Goal: Task Accomplishment & Management: Manage account settings

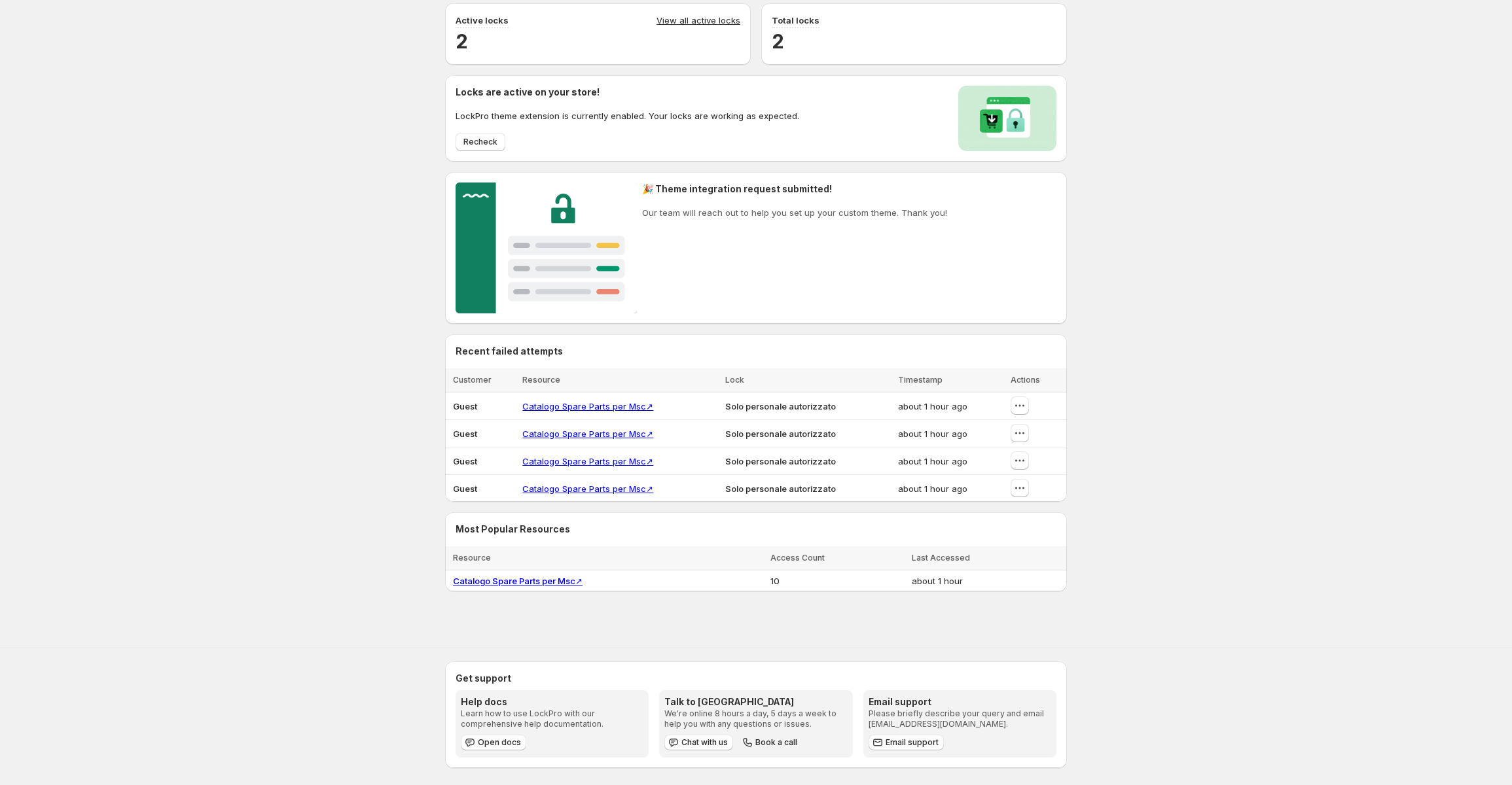
scroll to position [51, 0]
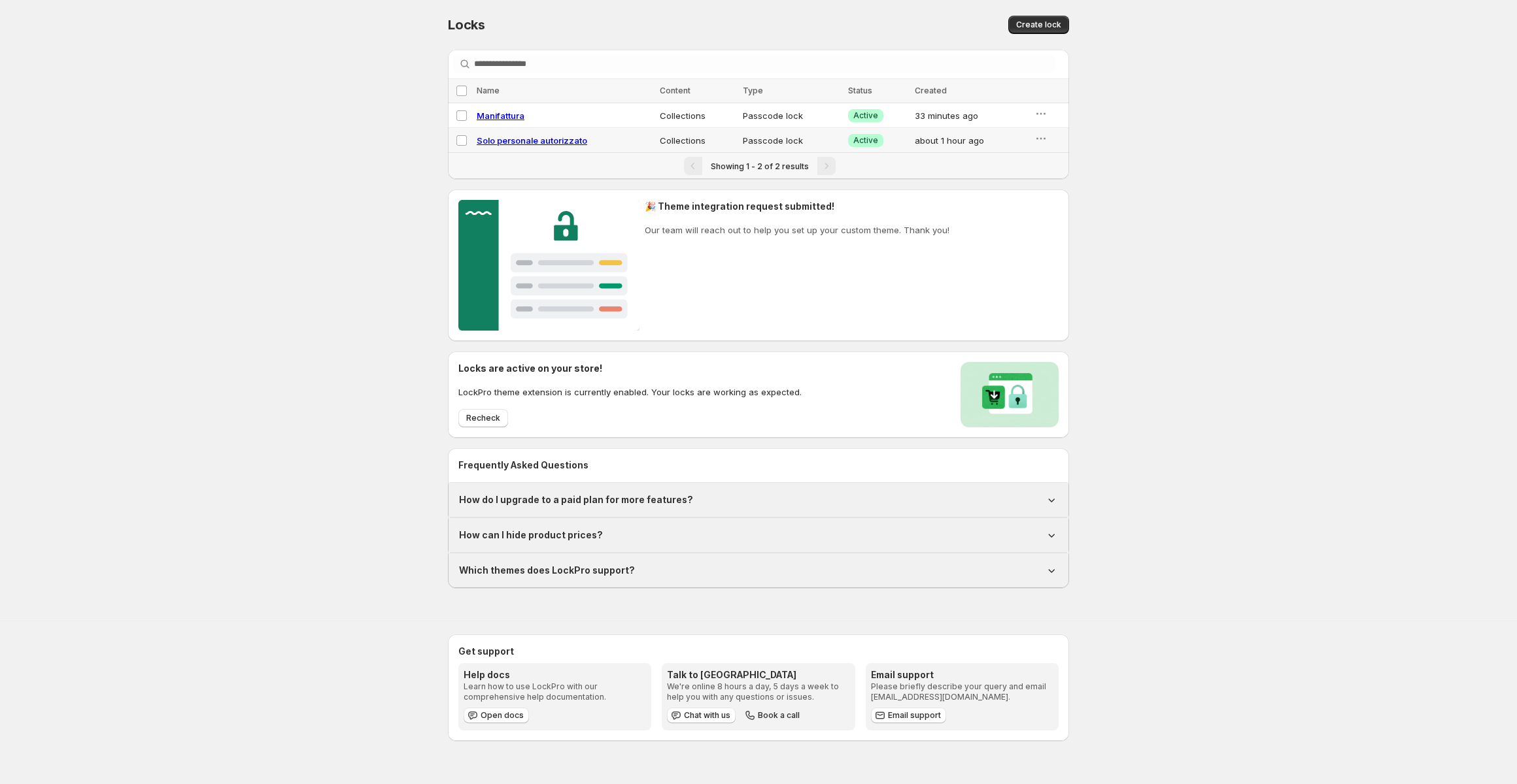
click at [1135, 225] on div "Locks. This page is ready Locks Create lock Searching in all Select all locks N…" at bounding box center [758, 294] width 1517 height 588
click at [1036, 137] on icon "button" at bounding box center [1040, 138] width 13 height 13
click at [845, 139] on td "Passcode lock" at bounding box center [791, 141] width 105 height 24
click at [572, 139] on span "Solo personale autorizzato" at bounding box center [532, 141] width 110 height 10
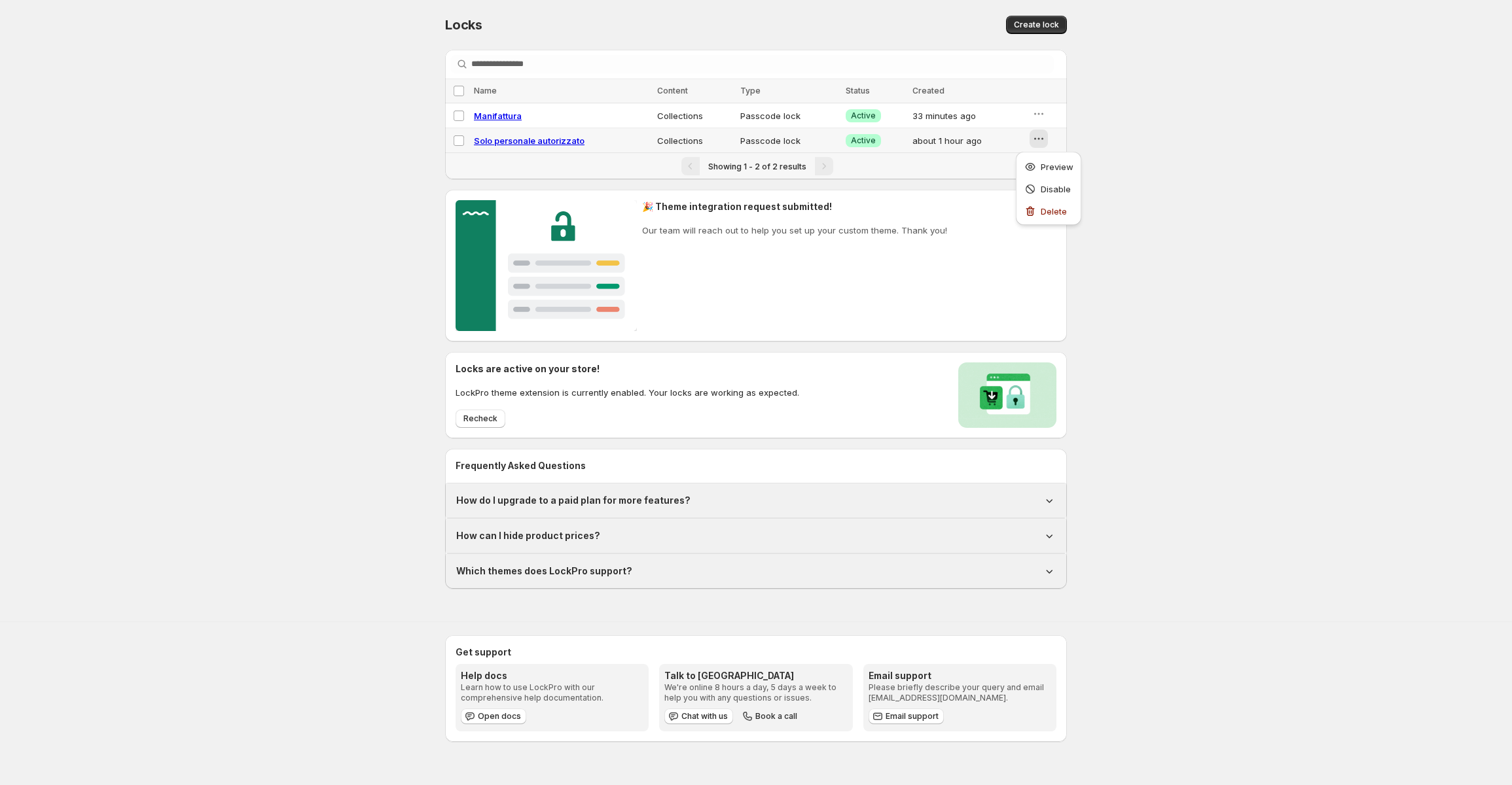
select select "**********"
select select "******"
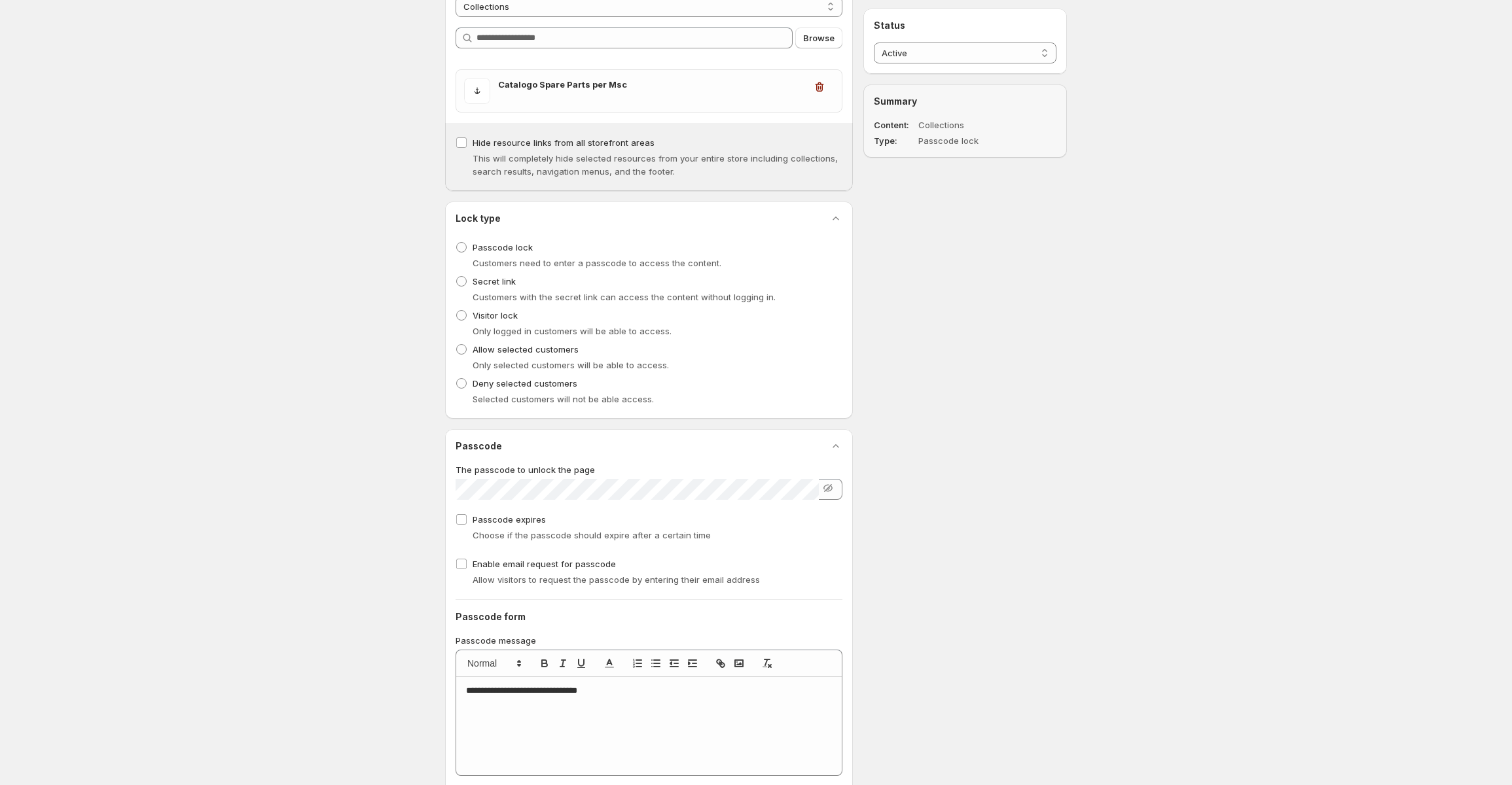
scroll to position [196, 0]
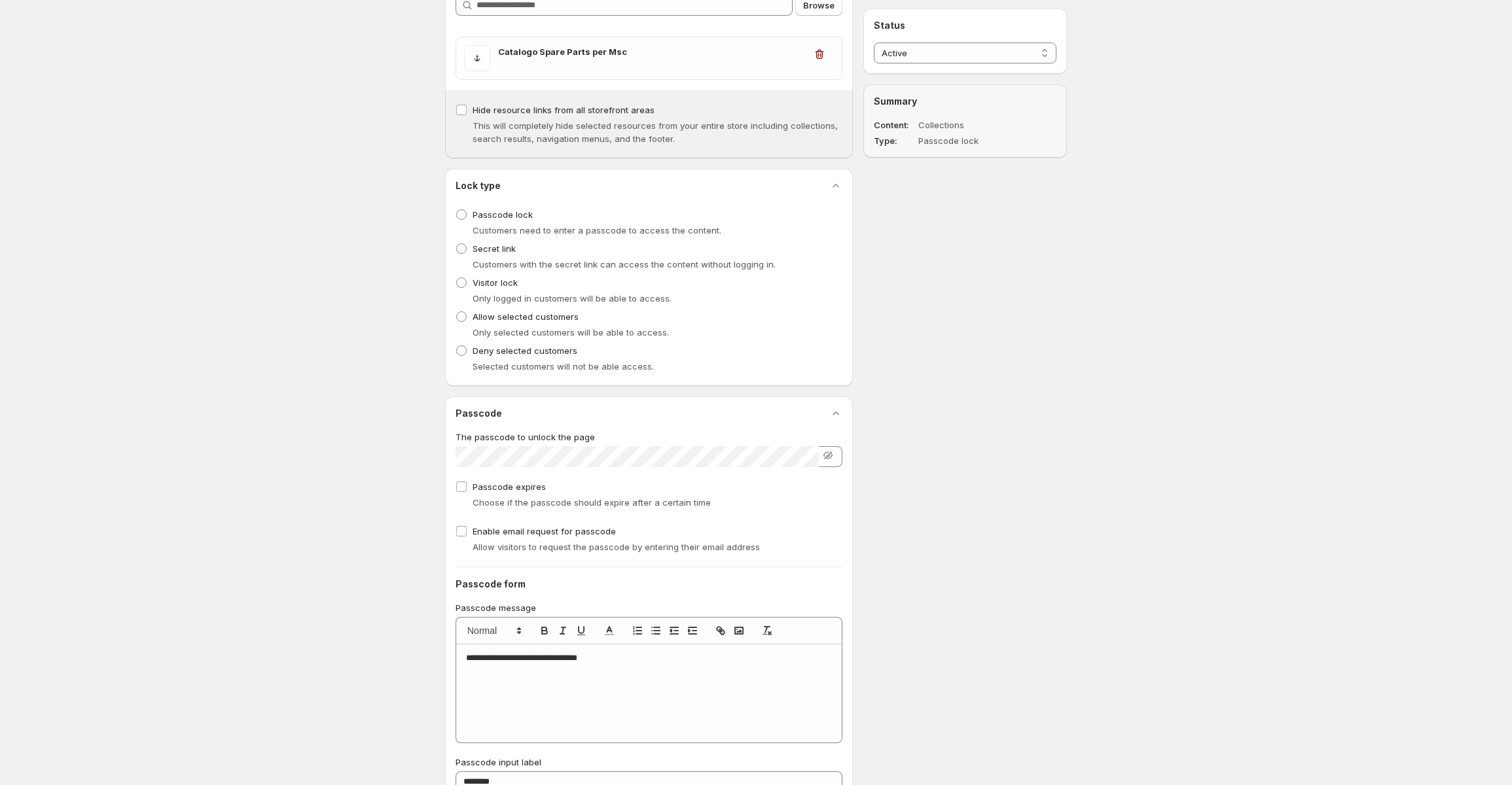
click at [637, 226] on span "Customers need to enter a passcode to access the content." at bounding box center [597, 230] width 248 height 11
copy span "Customers need to enter a passcode to access the content."
click at [486, 260] on span "Customers with the secret link can access the content without logging in." at bounding box center [624, 264] width 303 height 11
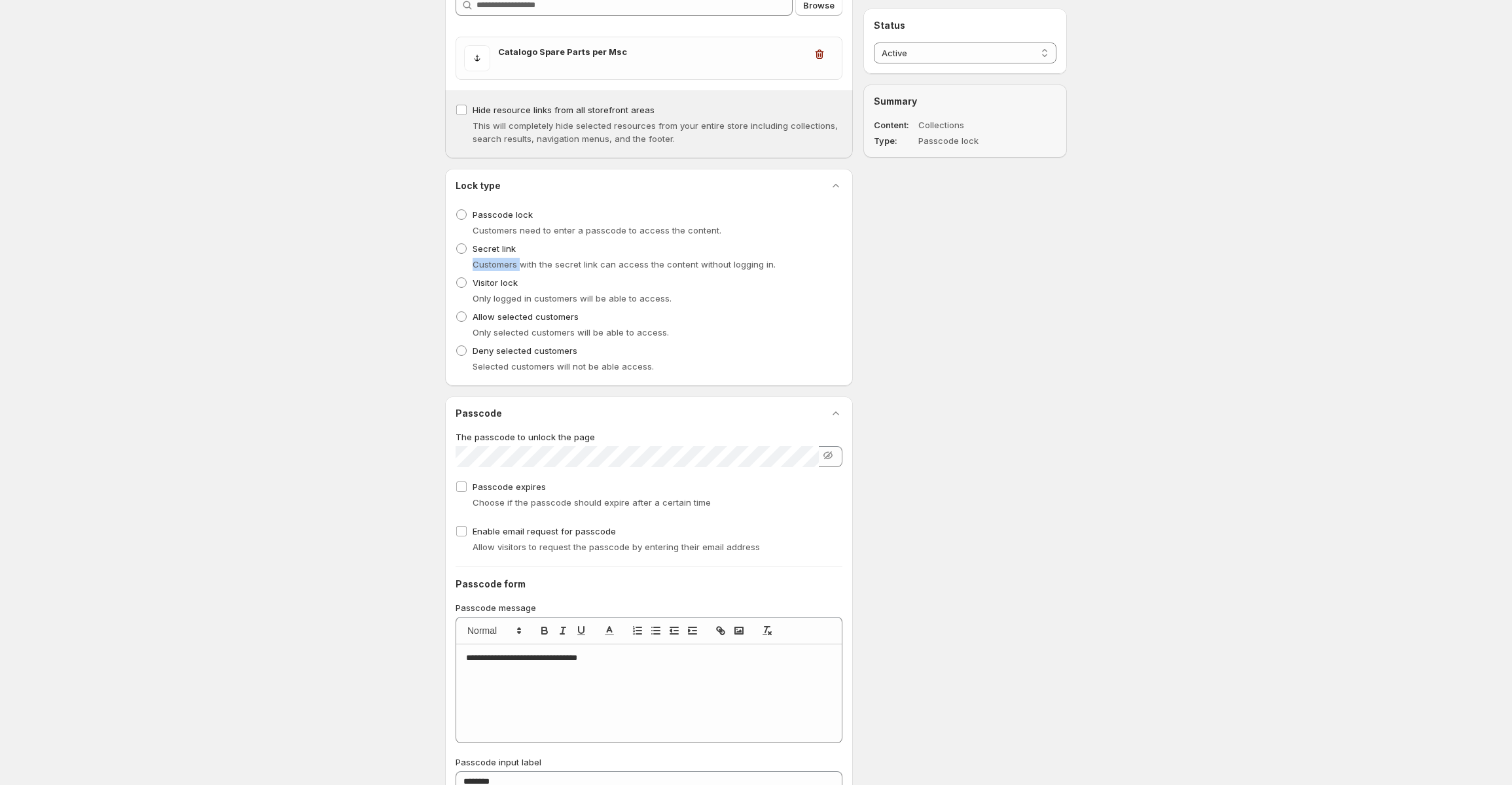
click at [486, 260] on span "Customers with the secret link can access the content without logging in." at bounding box center [624, 264] width 303 height 11
copy span "Customers with the secret link can access the content without logging in."
click at [568, 295] on span "Only logged in customers will be able to access." at bounding box center [571, 298] width 199 height 11
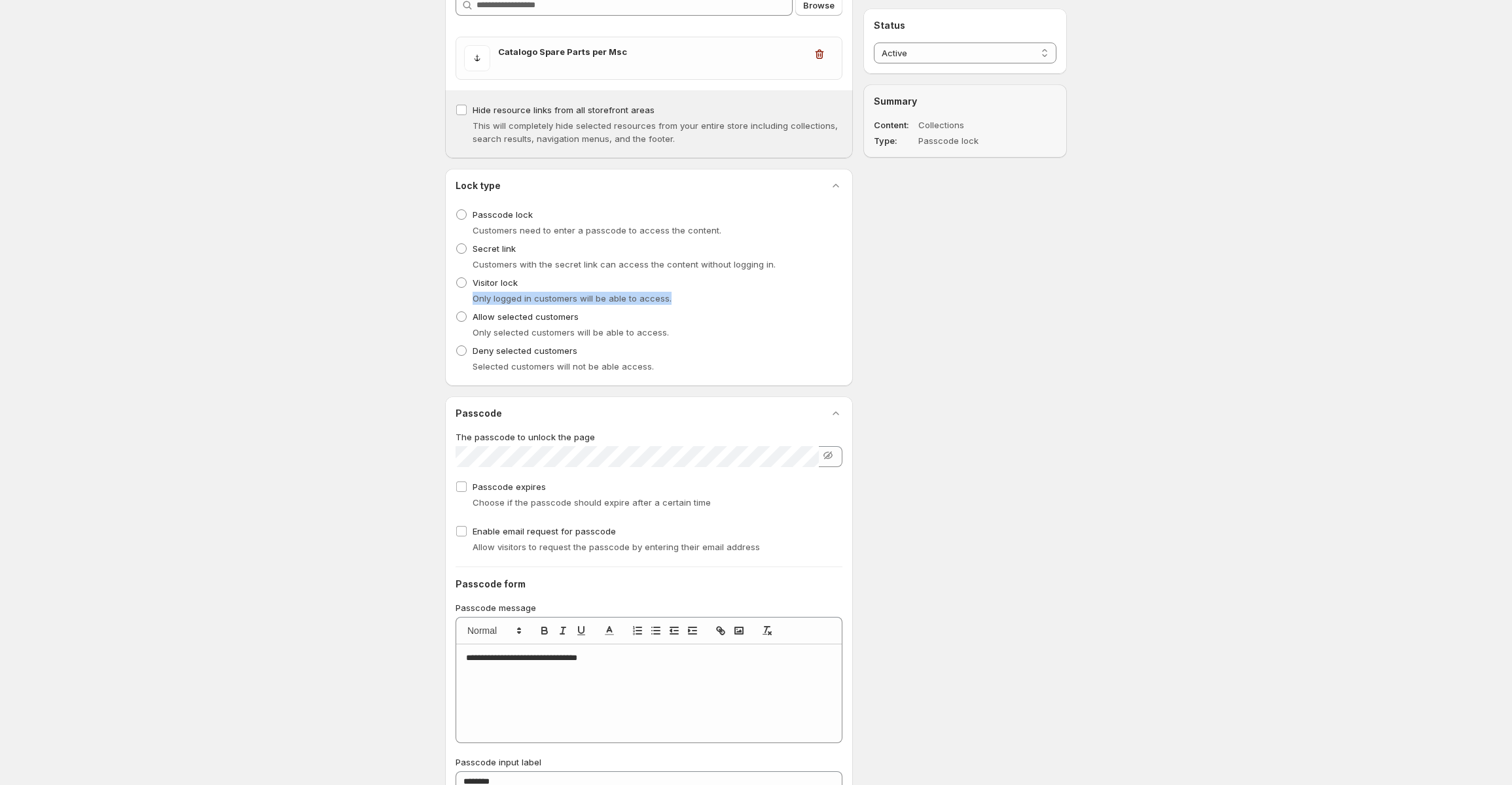
click at [568, 295] on span "Only logged in customers will be able to access." at bounding box center [571, 298] width 199 height 11
copy span "Only logged in customers will be able to access."
click at [523, 336] on span "Only selected customers will be able to access." at bounding box center [570, 333] width 196 height 11
click at [523, 335] on span "Only selected customers will be able to access." at bounding box center [570, 333] width 196 height 11
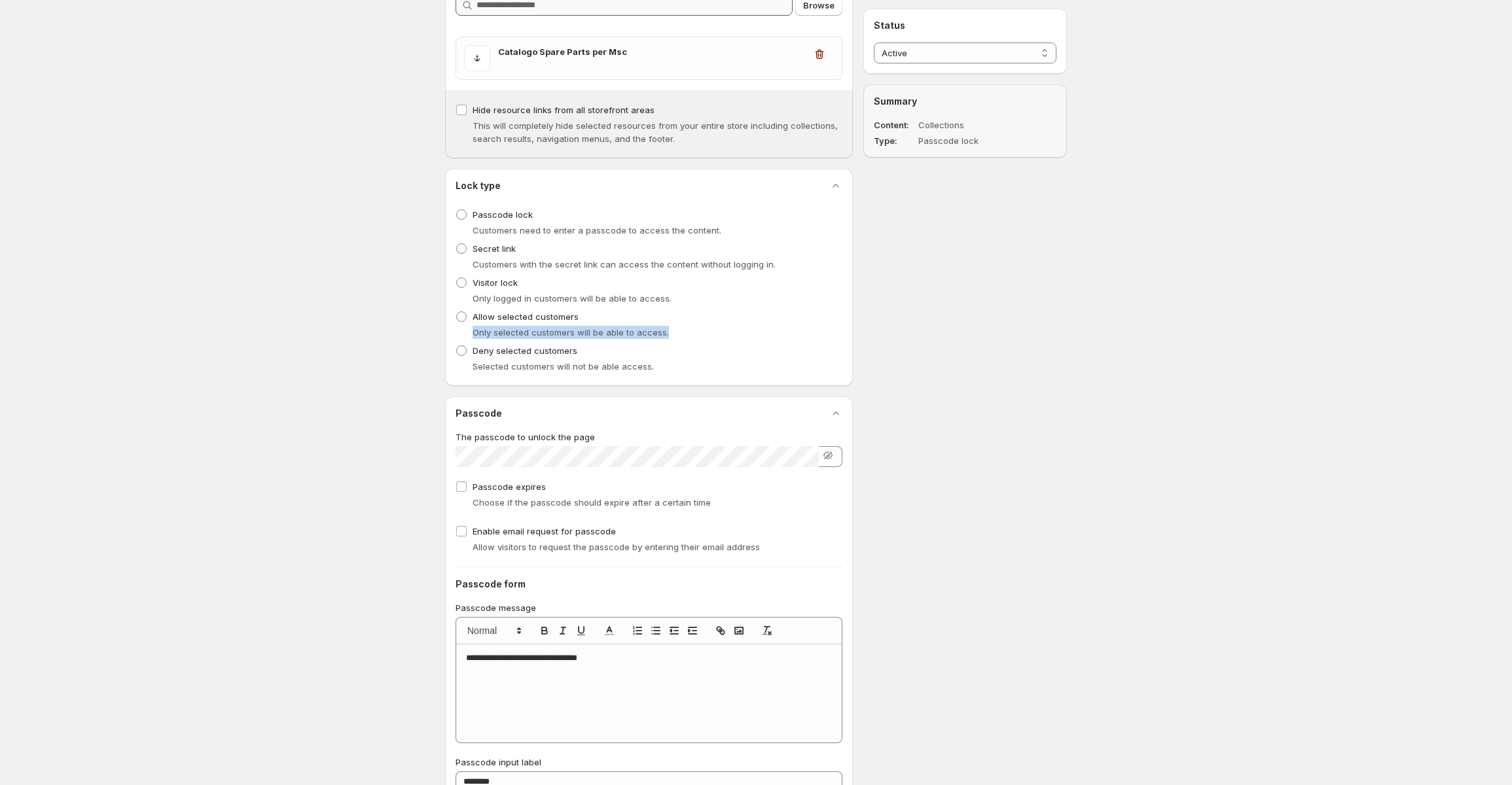
copy span "Only selected customers will be able to access."
click at [553, 371] on span "Selected customers will not be able access." at bounding box center [563, 367] width 181 height 11
copy span "Selected customers will not be able access."
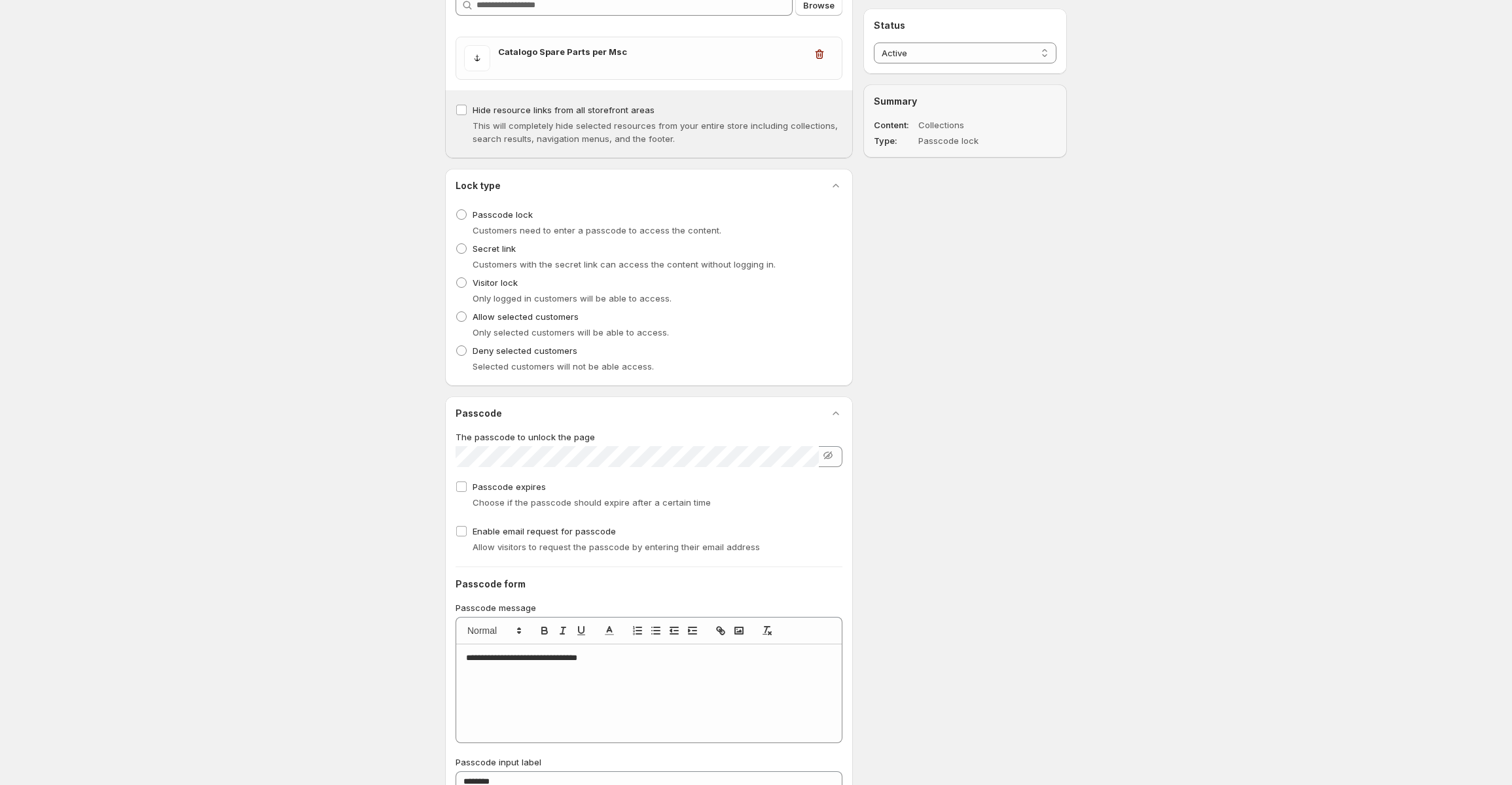
click at [720, 222] on div "Passcode lock Customers need to enter a passcode to access the content." at bounding box center [649, 221] width 387 height 32
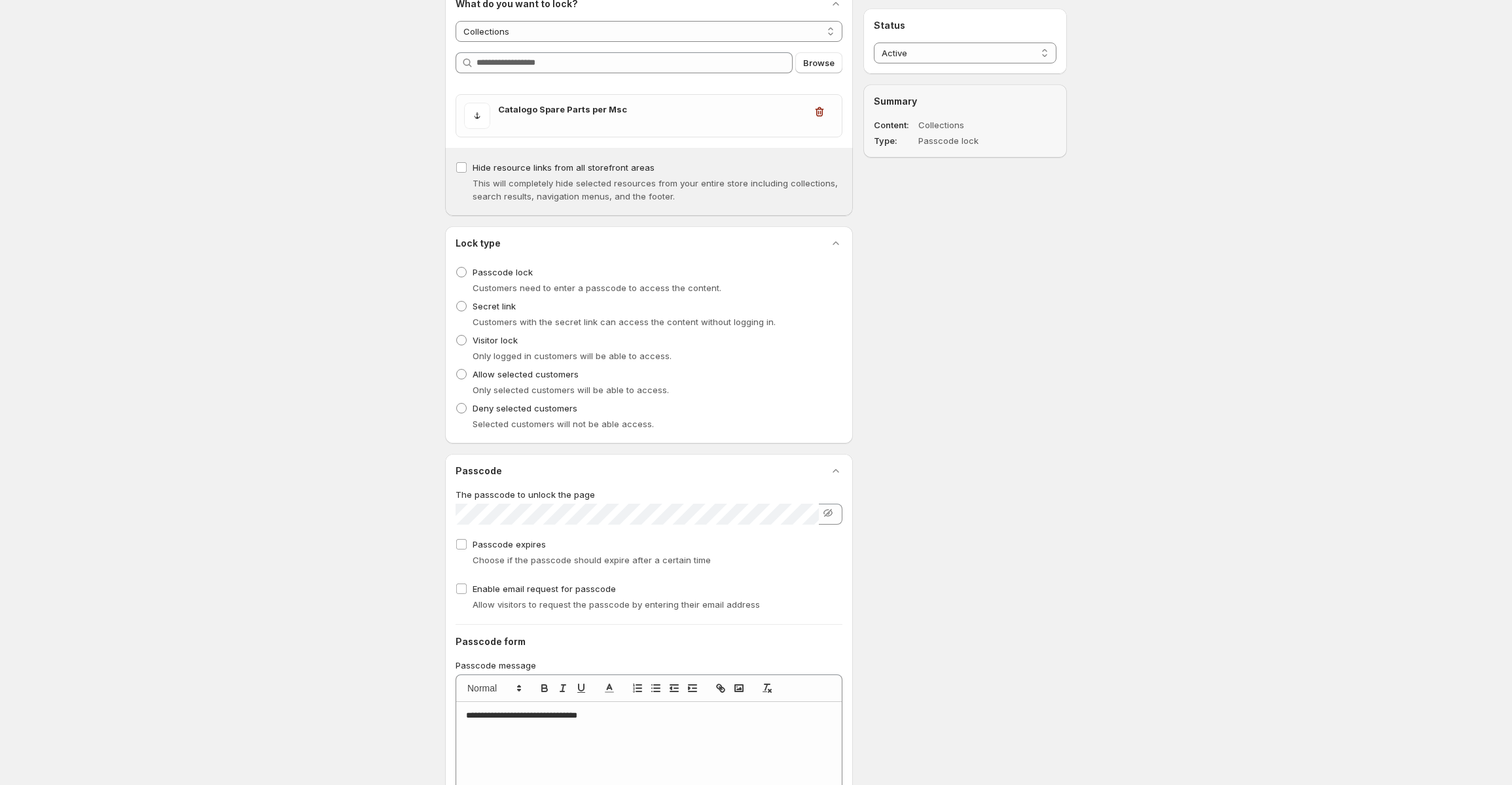
scroll to position [131, 0]
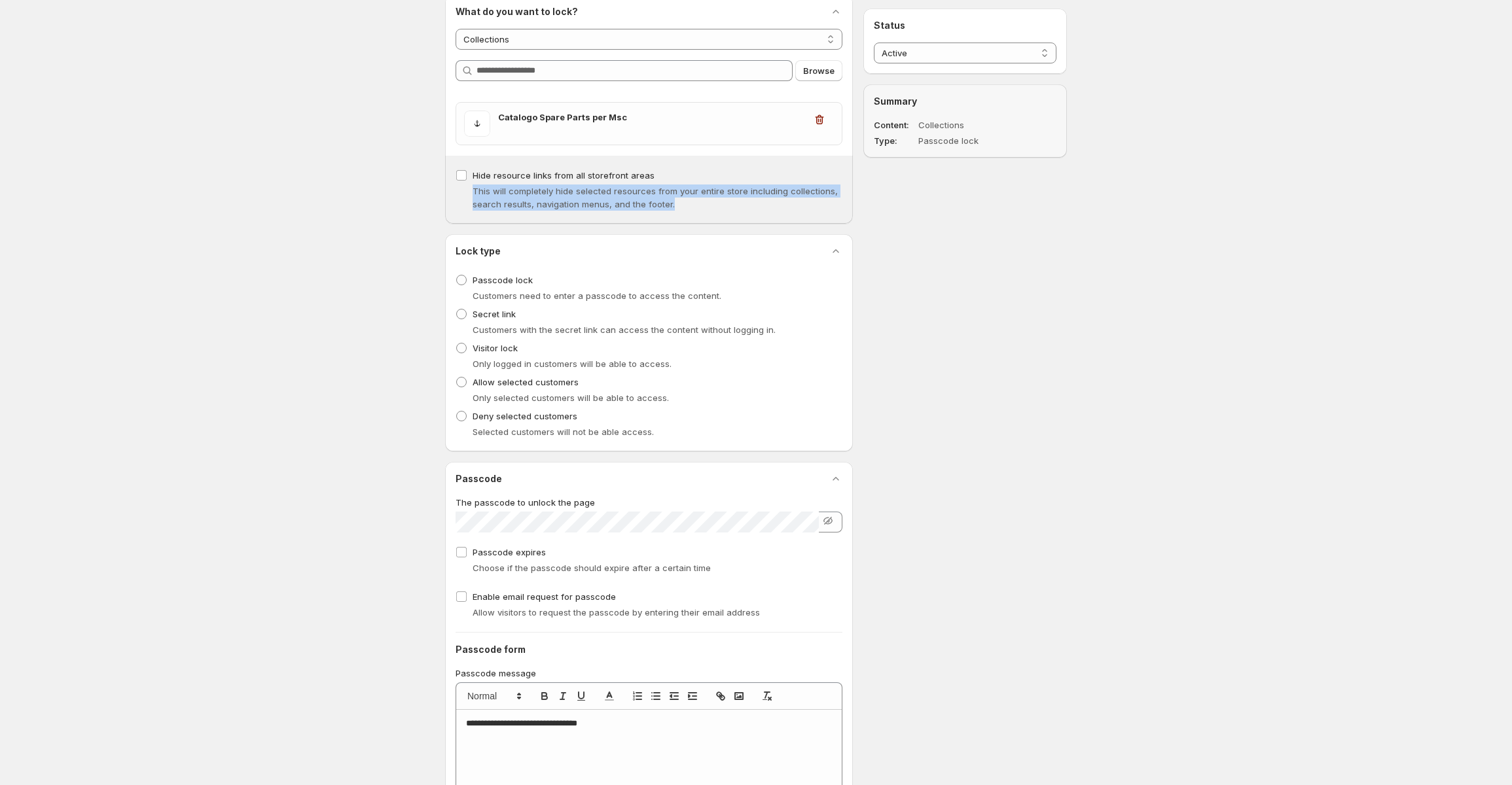
drag, startPoint x: 669, startPoint y: 207, endPoint x: 465, endPoint y: 191, distance: 204.6
click at [465, 191] on div "This will completely hide selected resources from your entire store including c…" at bounding box center [649, 198] width 387 height 26
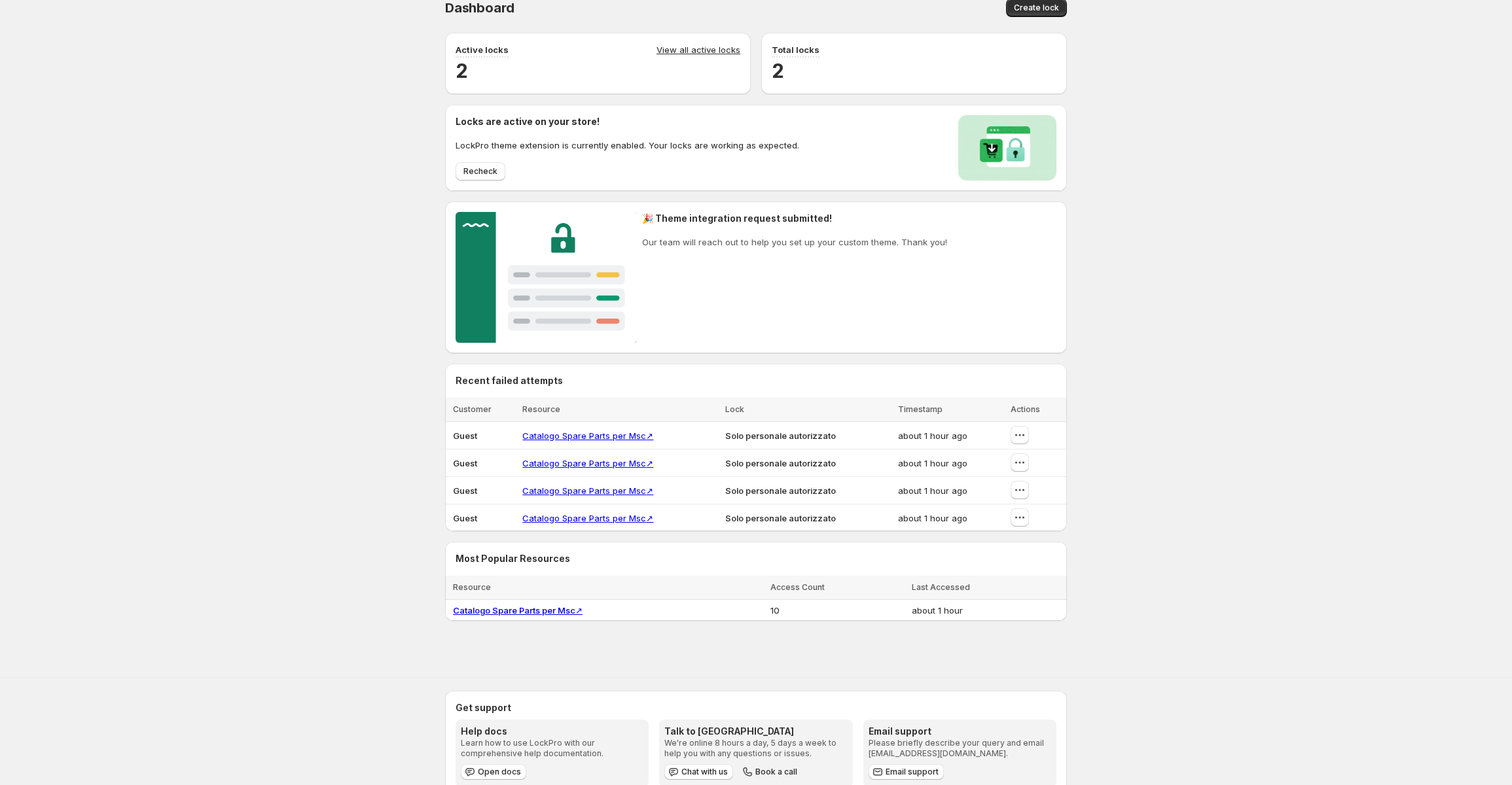
scroll to position [51, 0]
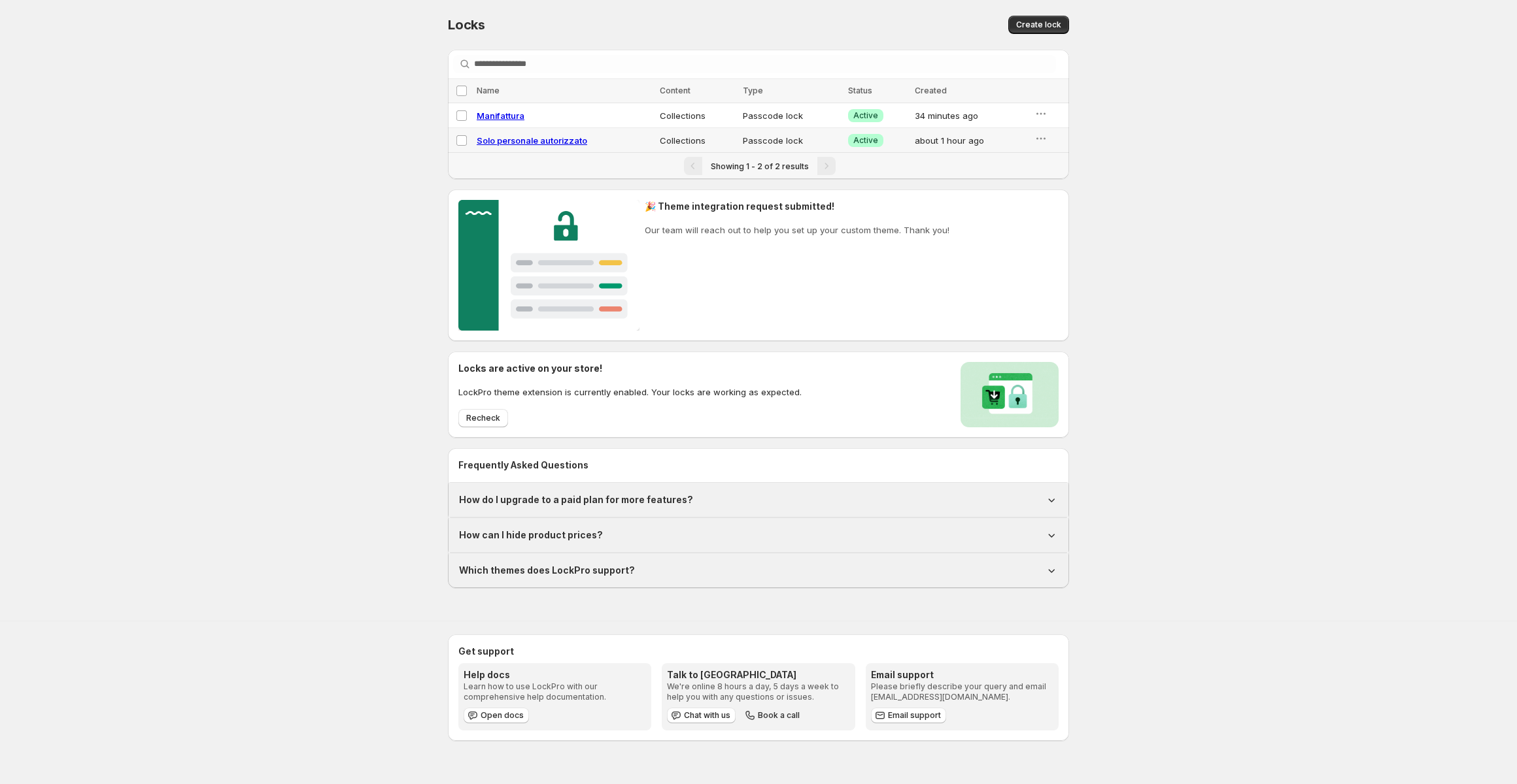
click at [596, 147] on div "Solo personale autorizzato" at bounding box center [564, 140] width 175 height 13
click at [578, 142] on span "Solo personale autorizzato" at bounding box center [532, 141] width 110 height 10
select select "**********"
select select "******"
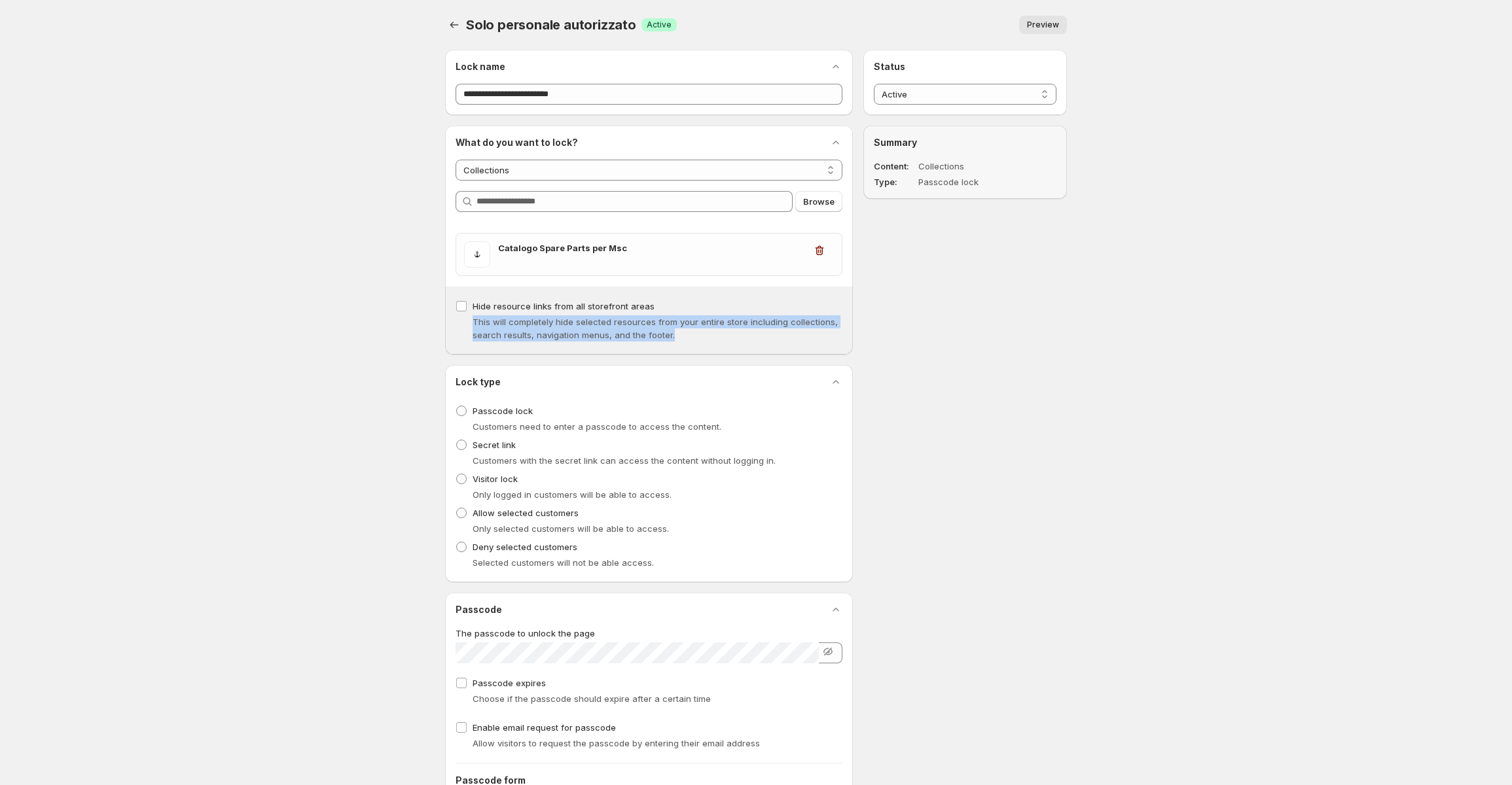
drag, startPoint x: 740, startPoint y: 339, endPoint x: 463, endPoint y: 328, distance: 277.2
click at [463, 328] on div "This will completely hide selected resources from your entire store including c…" at bounding box center [649, 328] width 387 height 26
copy span "This will completely hide selected resources from your entire store including c…"
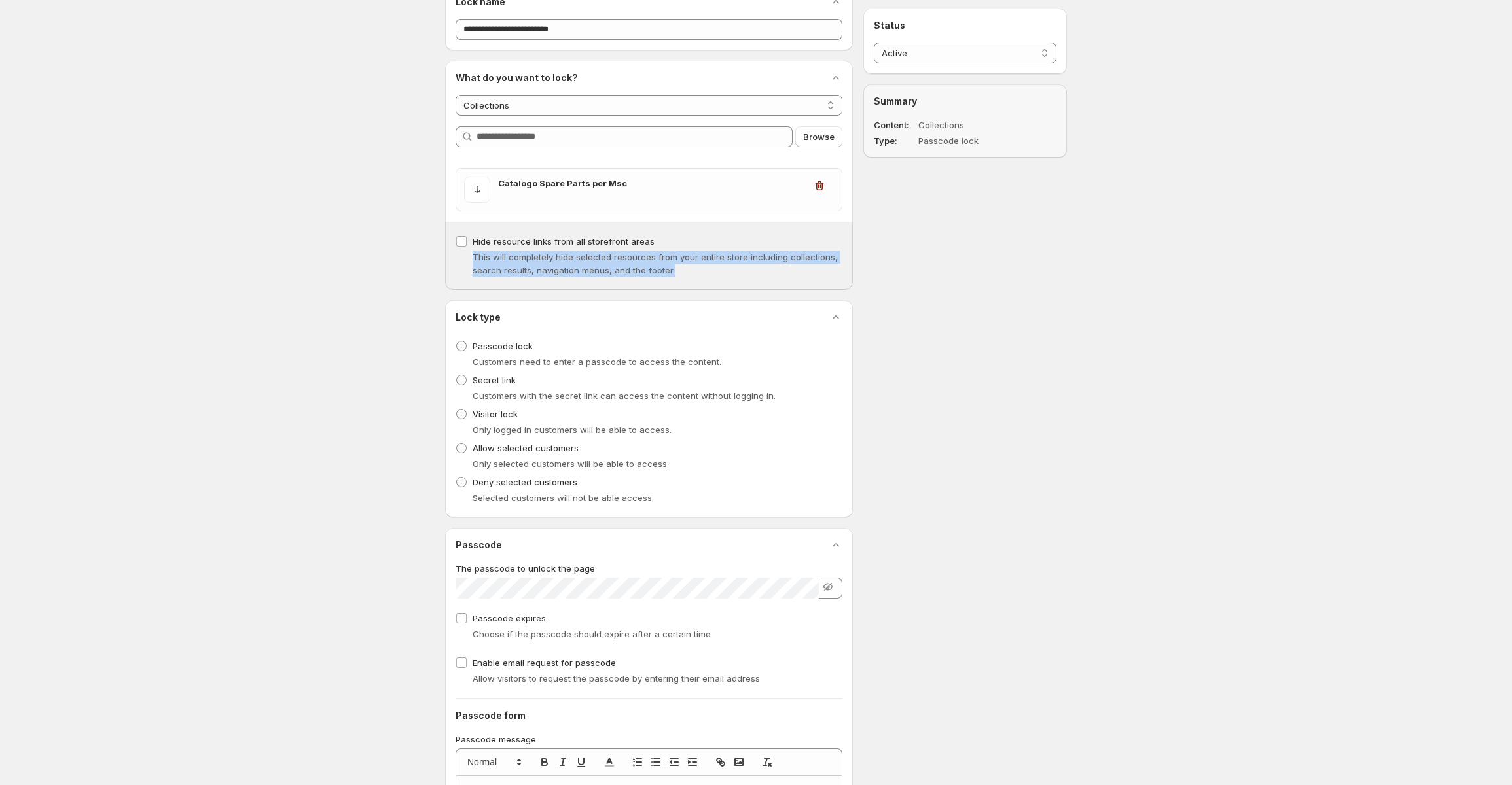
scroll to position [66, 0]
click at [830, 588] on icon "button" at bounding box center [828, 586] width 13 height 13
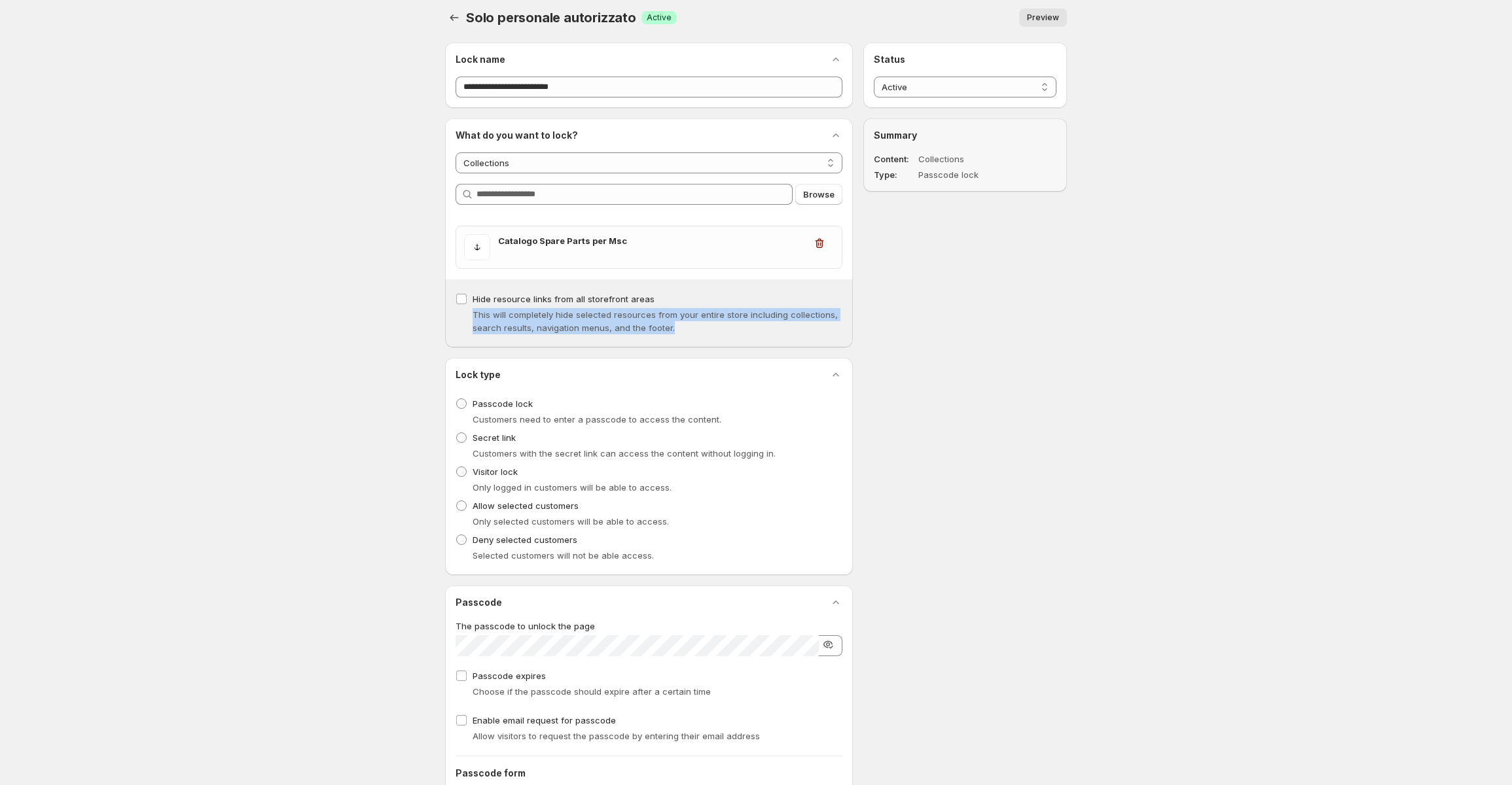
scroll to position [0, 0]
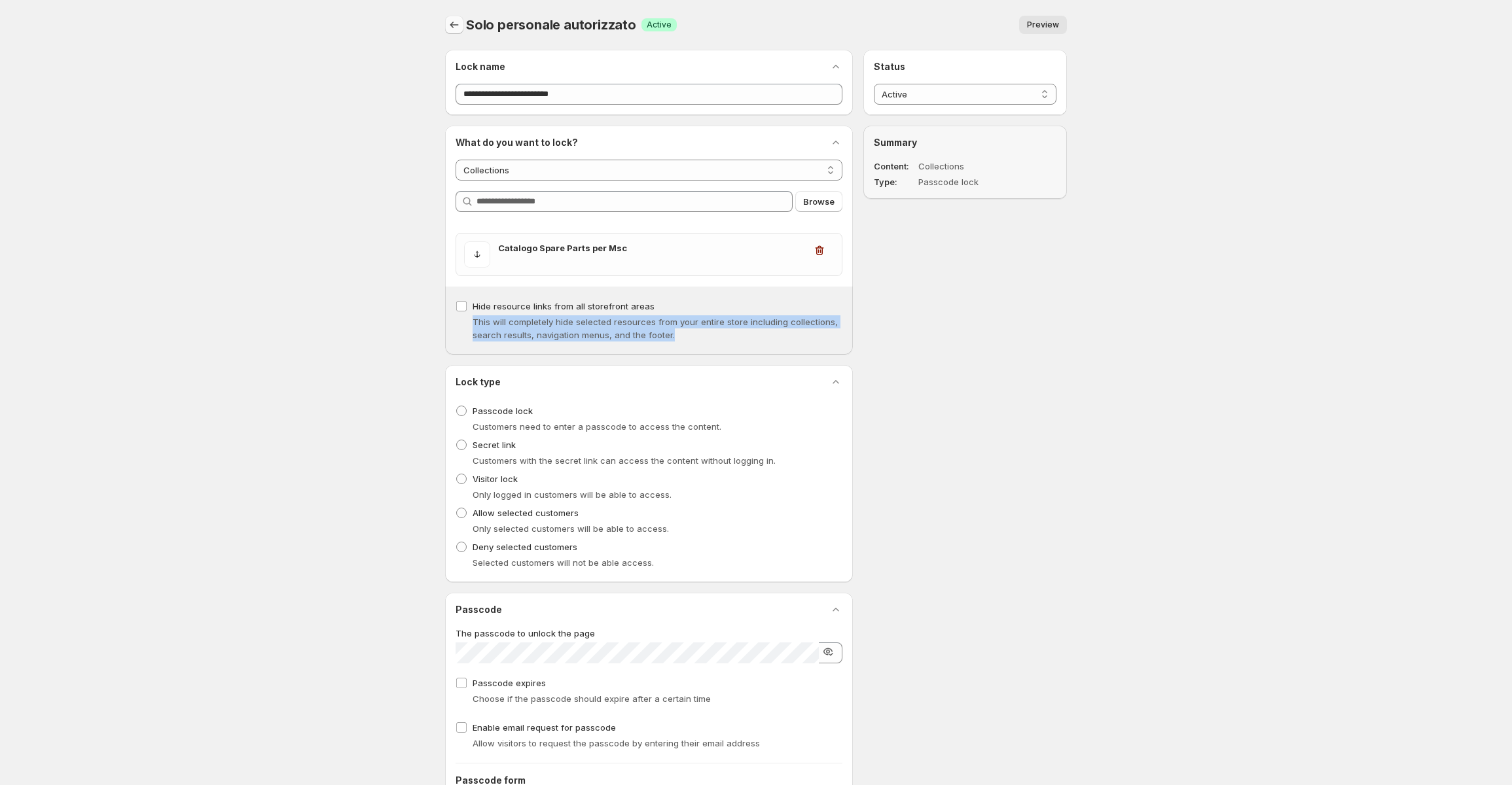
click at [448, 26] on icon "Back" at bounding box center [454, 25] width 13 height 13
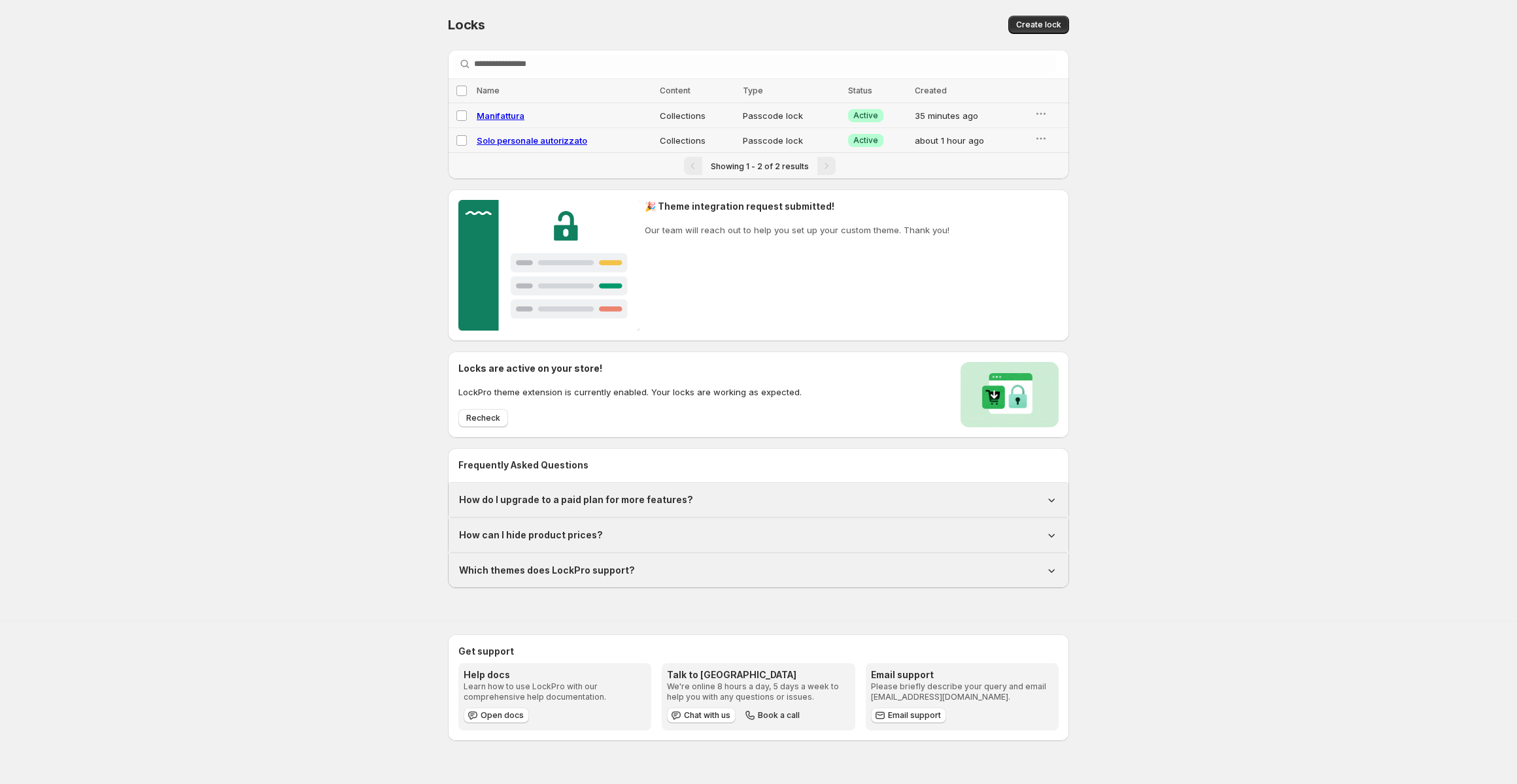
click at [489, 120] on span "Manifattura" at bounding box center [500, 115] width 48 height 10
select select "**********"
select select "******"
